Goal: Task Accomplishment & Management: Use online tool/utility

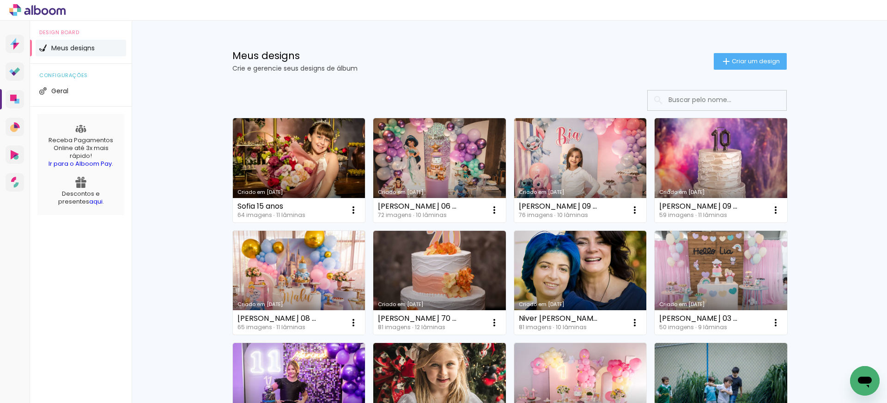
click at [313, 285] on link "Criado em [DATE]" at bounding box center [299, 283] width 133 height 104
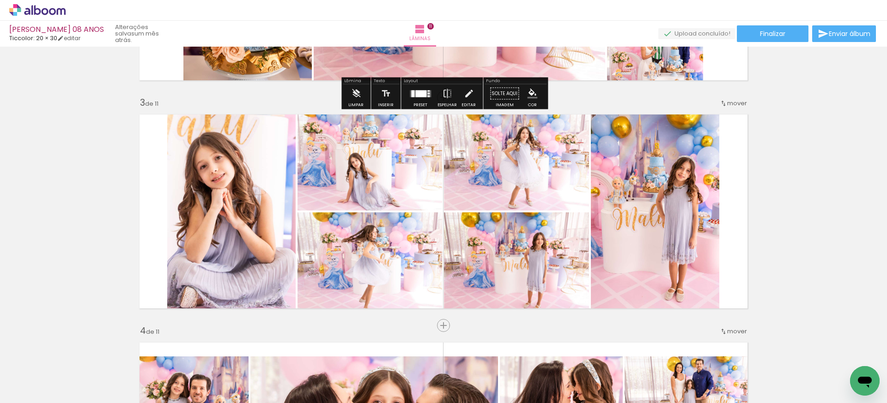
scroll to position [422, 0]
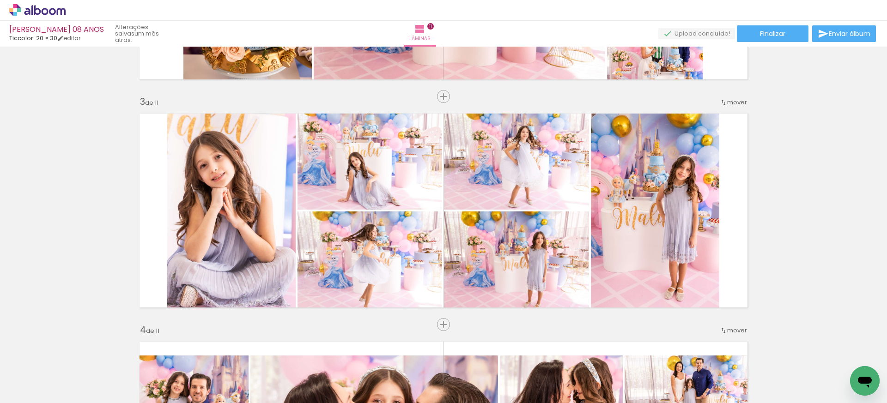
click at [0, 0] on span "Adicionar Fotos" at bounding box center [0, 0] width 0 height 0
click at [0, 0] on input "file" at bounding box center [0, 0] width 0 height 0
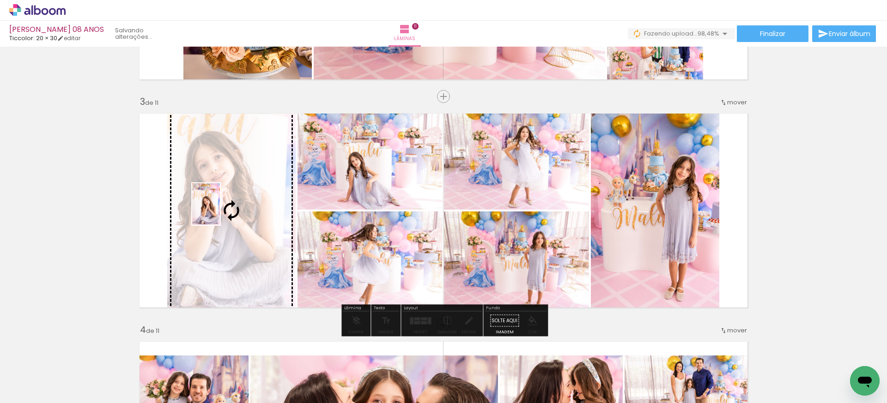
drag, startPoint x: 850, startPoint y: 366, endPoint x: 220, endPoint y: 211, distance: 648.9
click at [220, 211] on quentale-workspace at bounding box center [443, 201] width 887 height 403
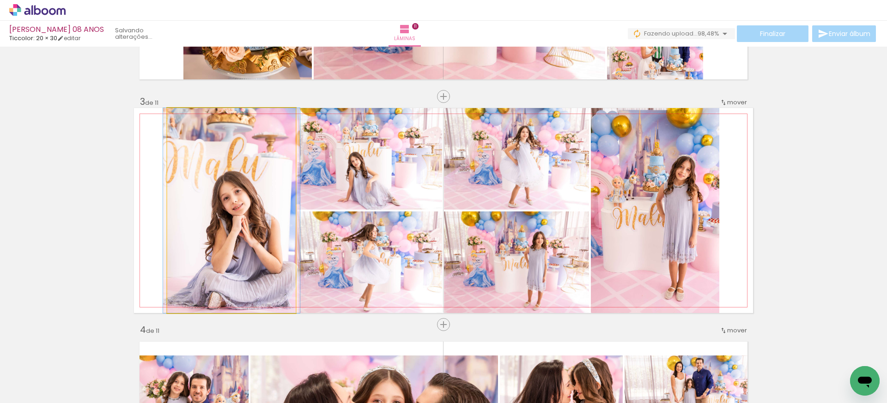
click at [222, 211] on quentale-photo at bounding box center [231, 210] width 128 height 205
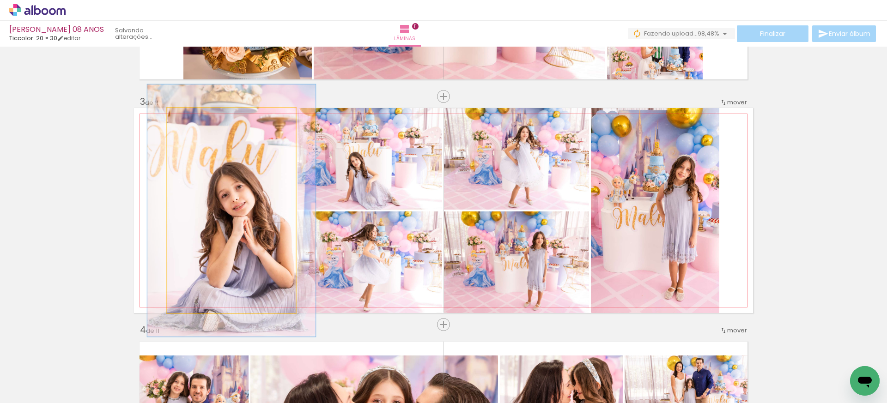
drag, startPoint x: 190, startPoint y: 116, endPoint x: 197, endPoint y: 116, distance: 6.9
type paper-slider "123"
click at [197, 116] on div at bounding box center [196, 118] width 8 height 8
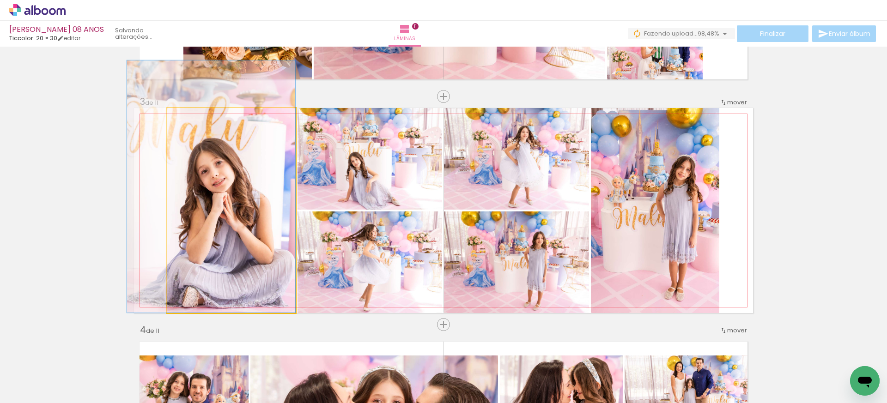
drag, startPoint x: 224, startPoint y: 209, endPoint x: 203, endPoint y: 170, distance: 43.8
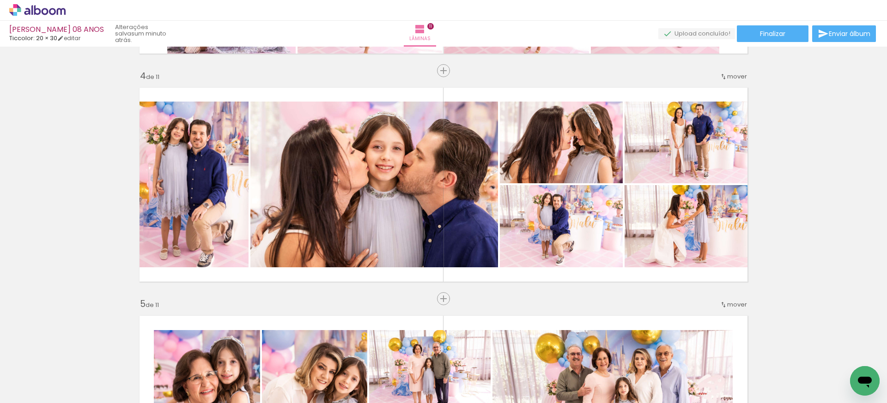
scroll to position [675, 0]
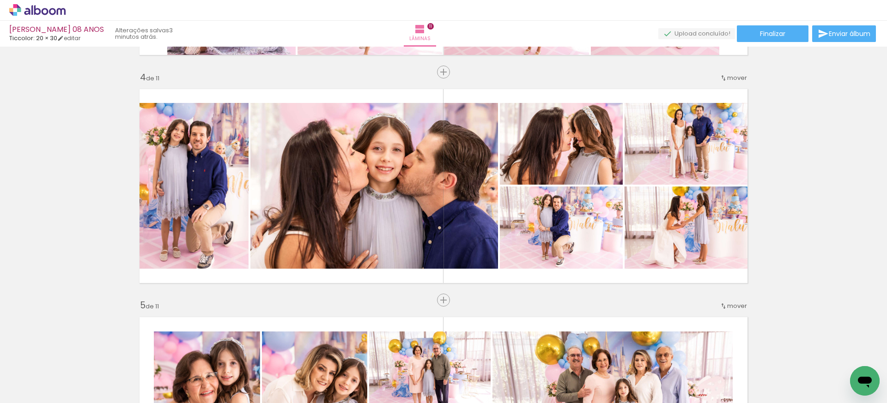
click at [0, 0] on span "Adicionar Fotos" at bounding box center [0, 0] width 0 height 0
click at [0, 0] on input "file" at bounding box center [0, 0] width 0 height 0
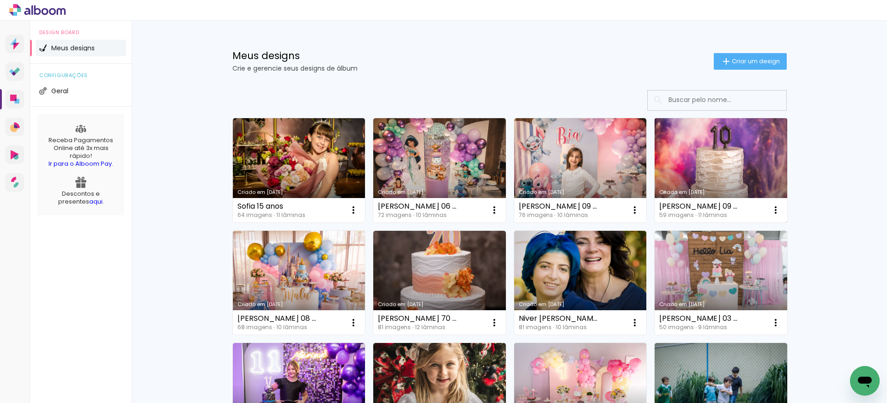
click at [696, 169] on link "Criado em [DATE]" at bounding box center [721, 170] width 133 height 104
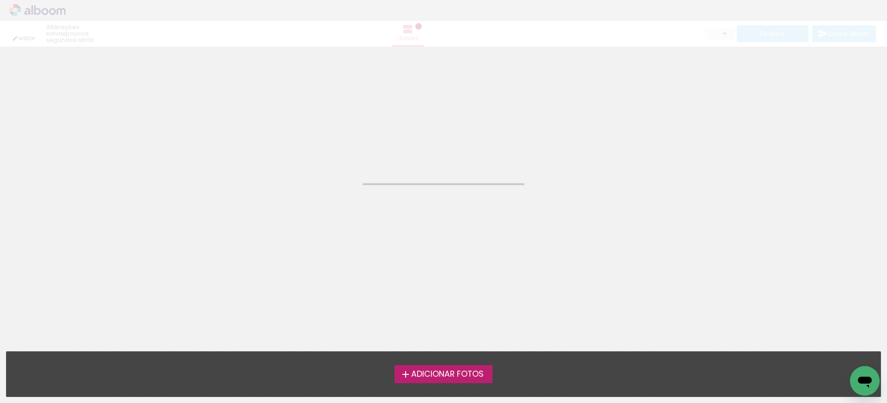
click at [696, 169] on neon-animated-pages "Confirmar Cancelar" at bounding box center [443, 225] width 887 height 357
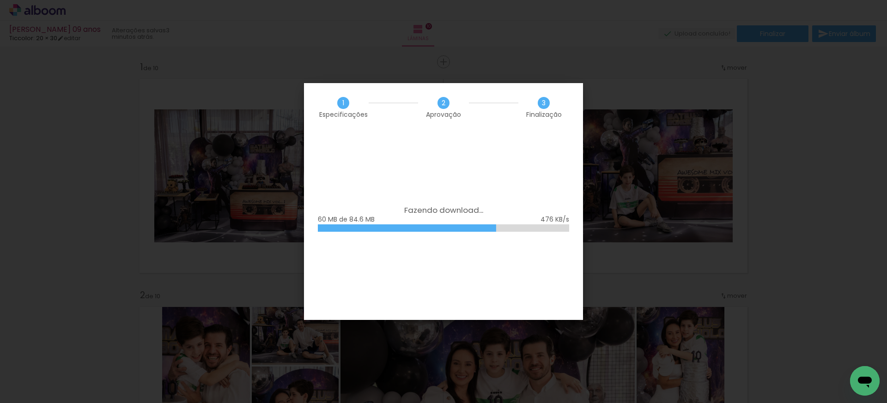
scroll to position [2076, 0]
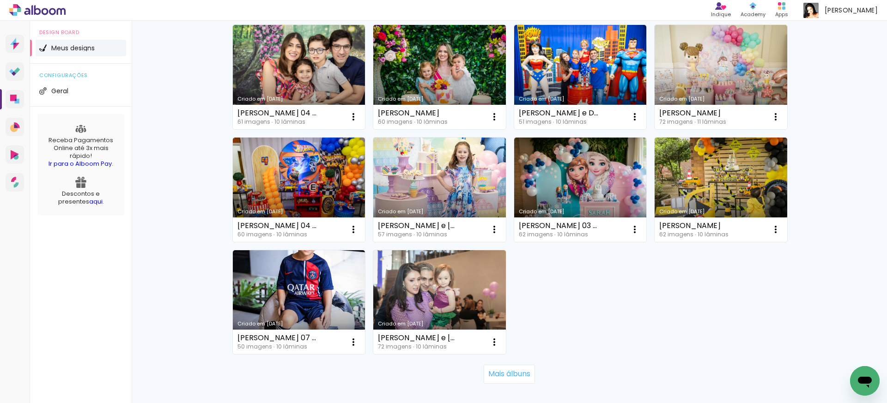
scroll to position [544, 0]
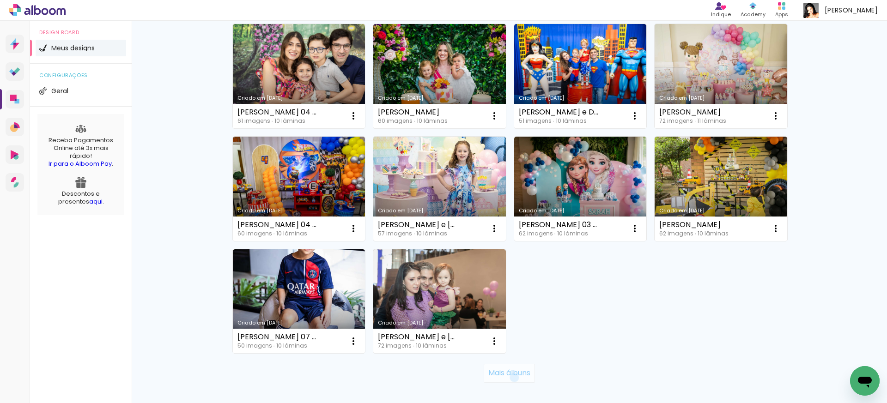
click at [0, 0] on slot "Mais álbuns" at bounding box center [0, 0] width 0 height 0
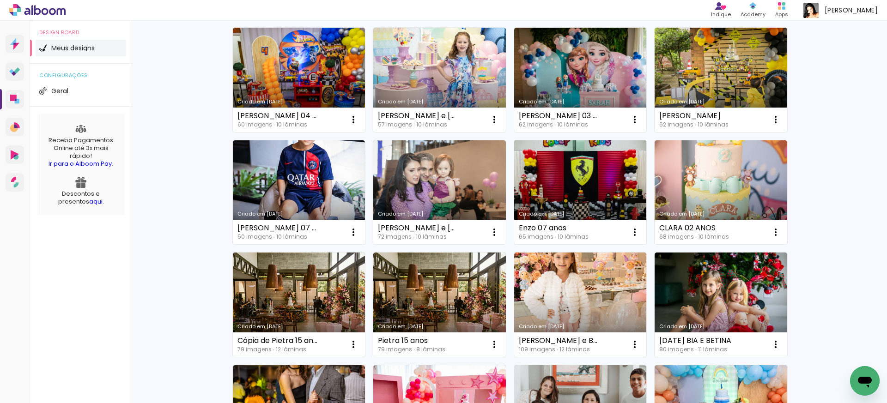
scroll to position [660, 0]
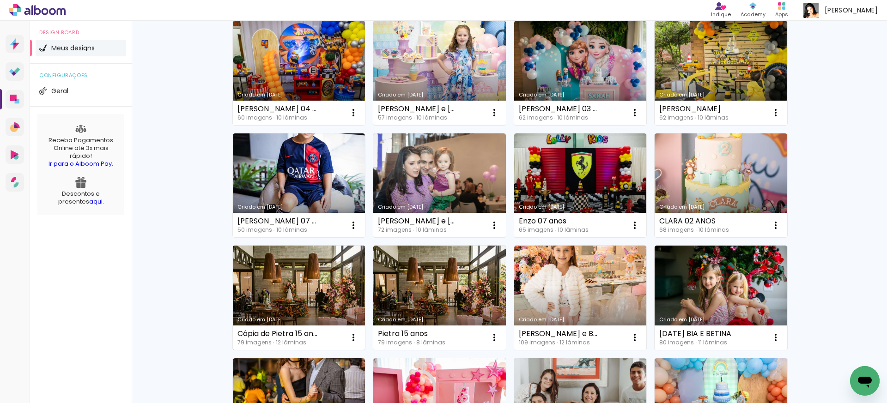
click at [322, 282] on link "Criado em [DATE]" at bounding box center [299, 298] width 133 height 104
